Goal: Use online tool/utility: Utilize a website feature to perform a specific function

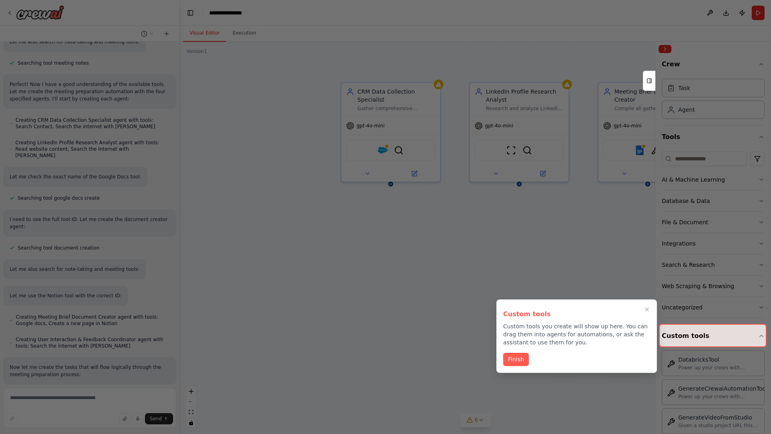
scroll to position [305, 0]
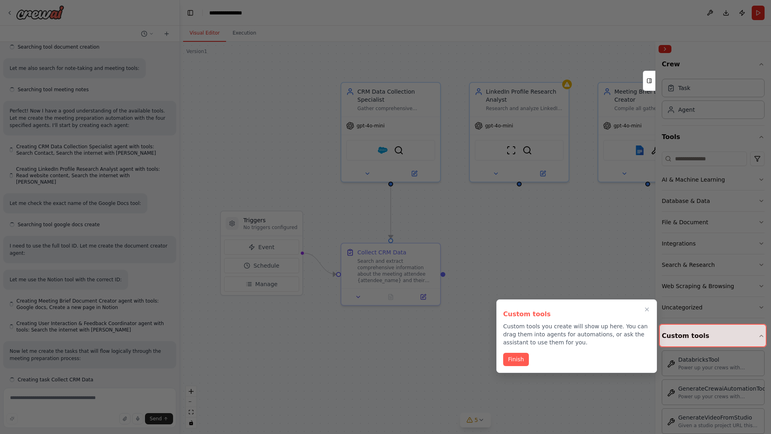
scroll to position [278, 0]
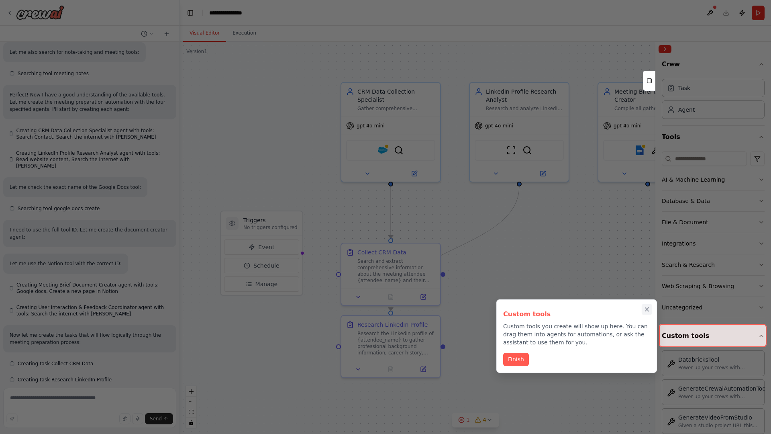
click at [647, 309] on icon "Close walkthrough" at bounding box center [647, 310] width 4 height 4
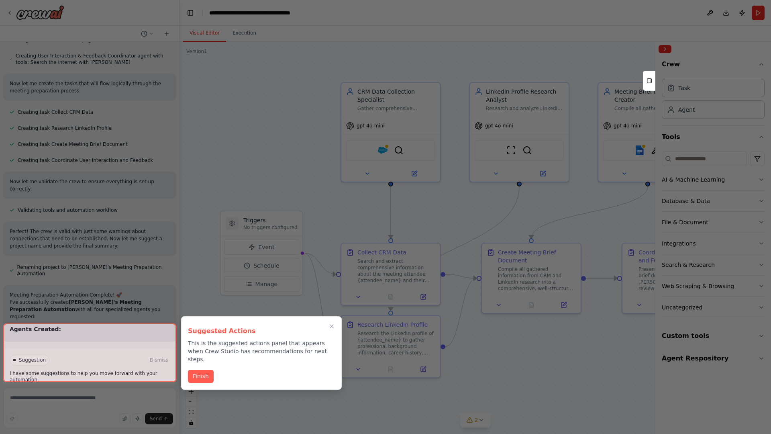
scroll to position [552, 0]
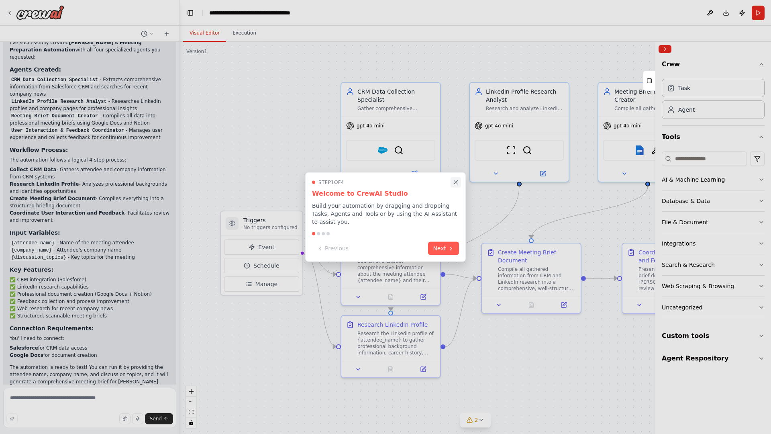
click at [456, 182] on icon "Close walkthrough" at bounding box center [456, 182] width 4 height 4
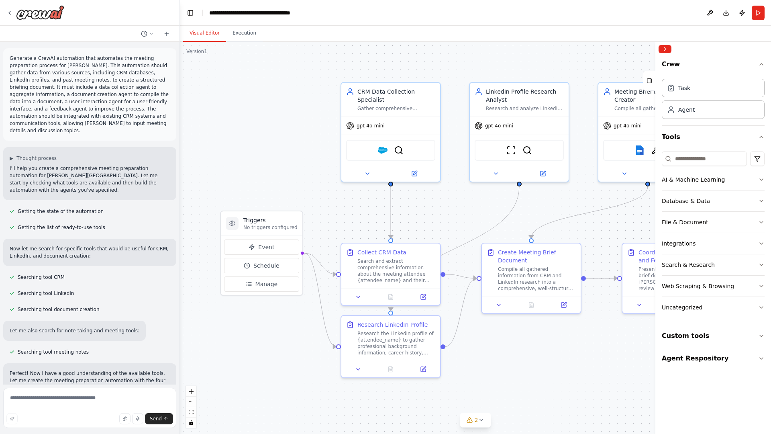
click at [11, 56] on p "Generate a CrewAI automation that automates the meeting preparation process for…" at bounding box center [90, 95] width 160 height 80
click at [237, 88] on div ".deletable-edge-delete-btn { width: 20px; height: 20px; border: 0px solid #ffff…" at bounding box center [475, 238] width 591 height 392
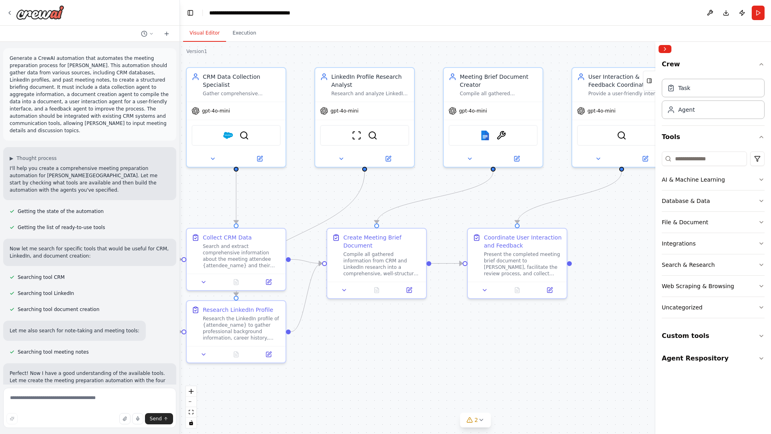
drag, startPoint x: 302, startPoint y: 395, endPoint x: 133, endPoint y: 379, distance: 169.4
click at [133, 379] on div "Generate a CrewAI automation that automates the meeting preparation process for…" at bounding box center [385, 217] width 771 height 434
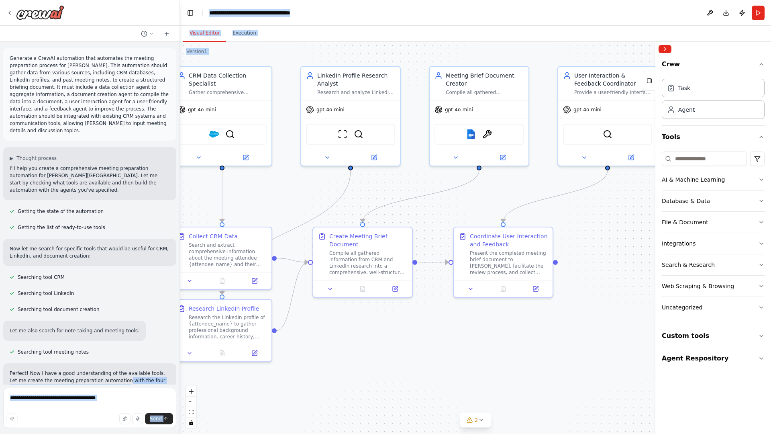
drag, startPoint x: 133, startPoint y: 379, endPoint x: 323, endPoint y: 214, distance: 251.6
click at [323, 214] on div "Generate a CrewAI automation that automates the meeting preparation process for…" at bounding box center [385, 217] width 771 height 434
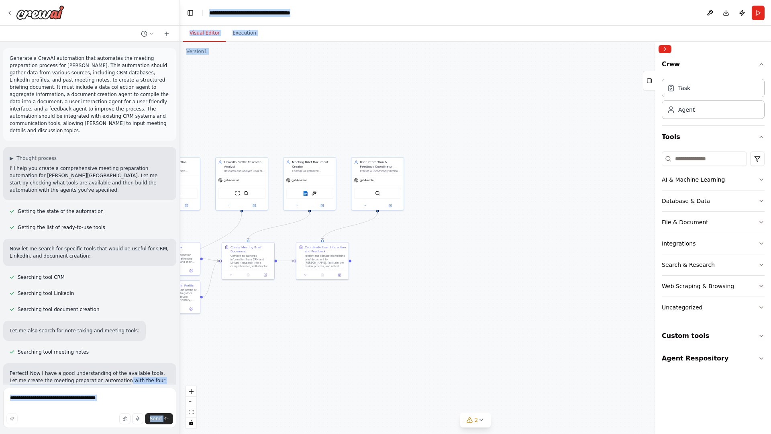
drag, startPoint x: 329, startPoint y: 68, endPoint x: 251, endPoint y: 129, distance: 98.7
click at [251, 129] on div ".deletable-edge-delete-btn { width: 20px; height: 20px; border: 0px solid #ffff…" at bounding box center [475, 238] width 591 height 392
